Goal: Find specific page/section: Find specific page/section

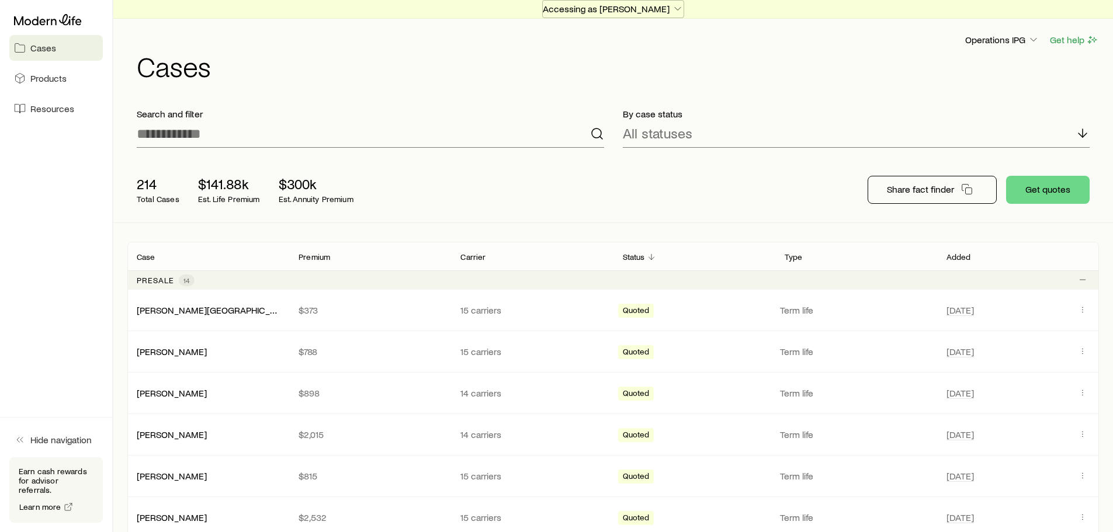
click at [592, 9] on p "Accessing as [PERSON_NAME]" at bounding box center [613, 9] width 141 height 12
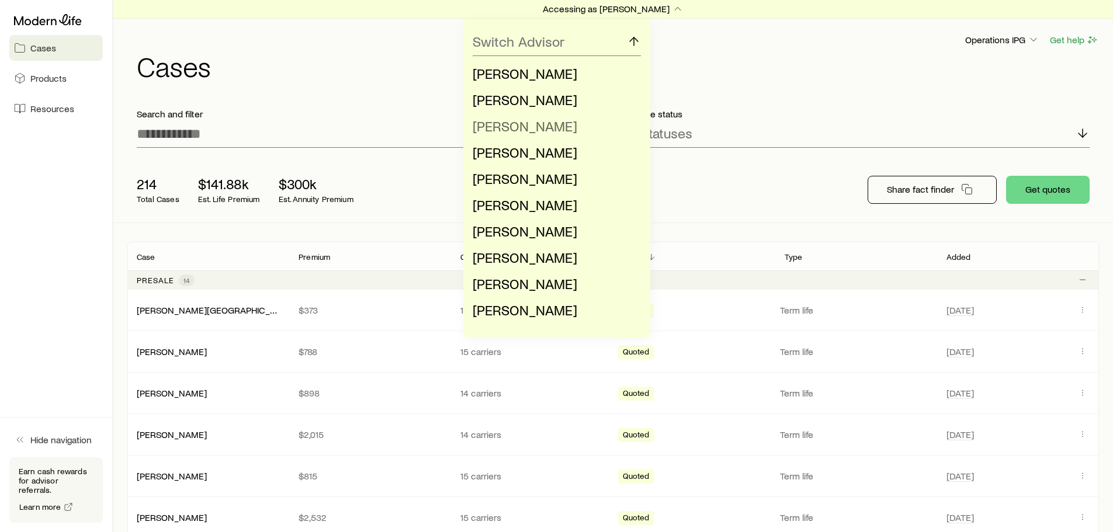
click at [522, 129] on span "[PERSON_NAME]" at bounding box center [525, 125] width 105 height 17
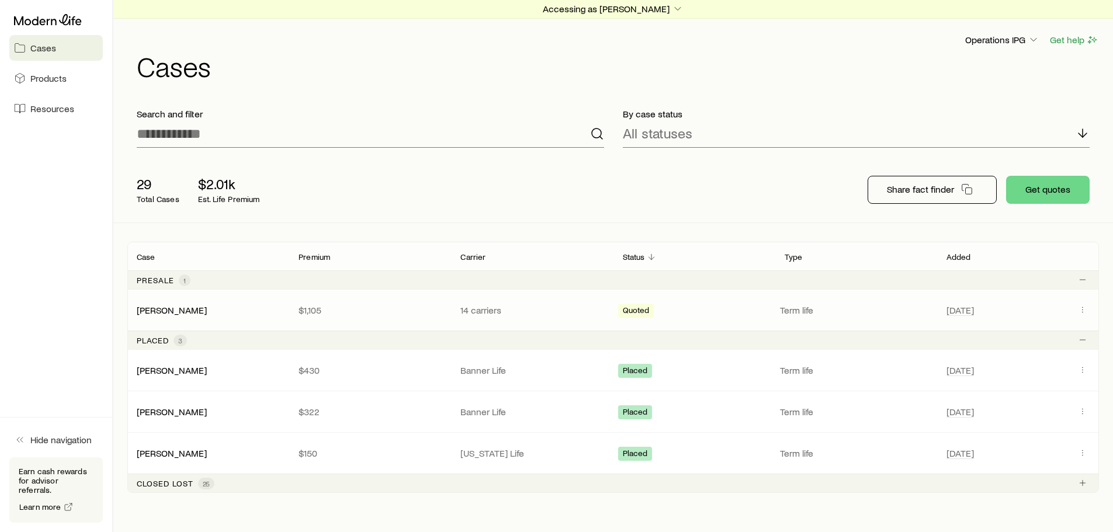
click at [242, 311] on div "[PERSON_NAME]" at bounding box center [208, 310] width 162 height 12
click at [1082, 309] on icon "Client cases" at bounding box center [1082, 309] width 9 height 9
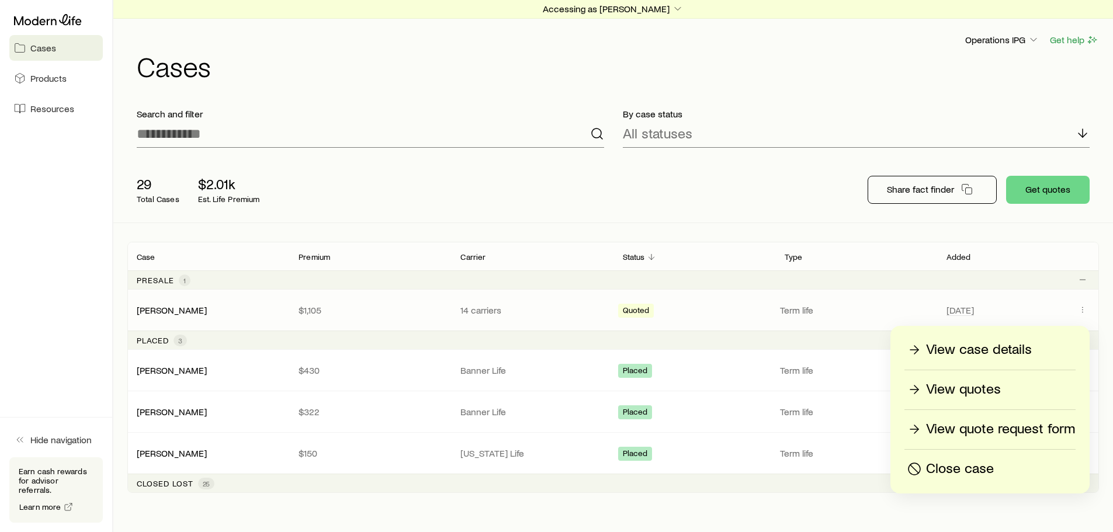
click at [970, 351] on p "View case details" at bounding box center [979, 350] width 106 height 19
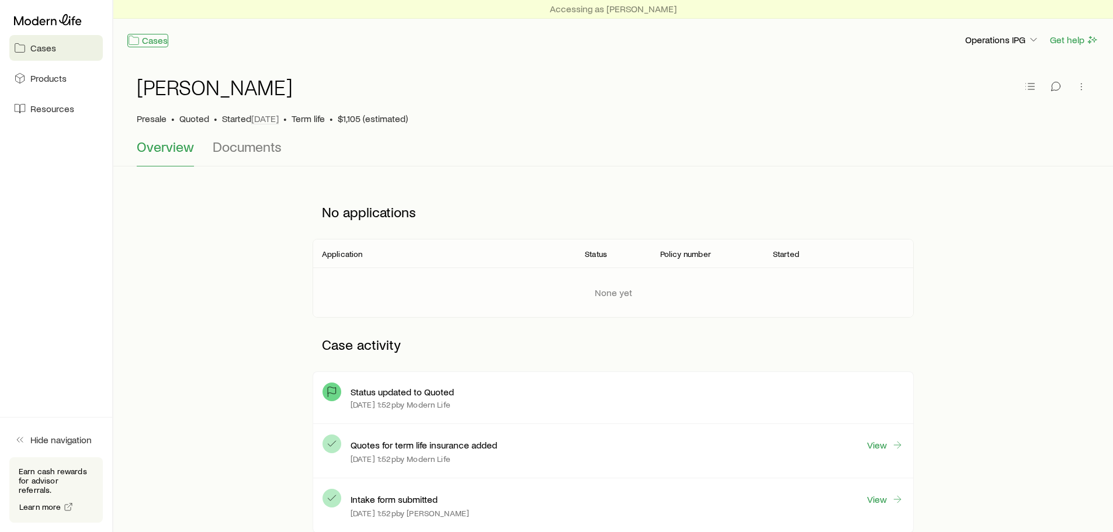
click at [155, 40] on link "Cases" at bounding box center [147, 40] width 41 height 13
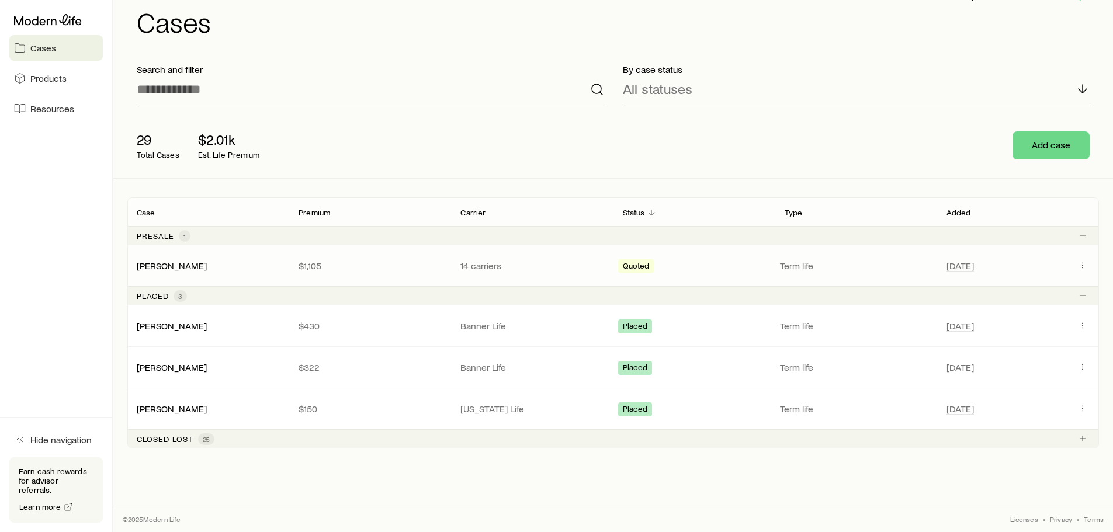
scroll to position [46, 0]
